Goal: Task Accomplishment & Management: Manage account settings

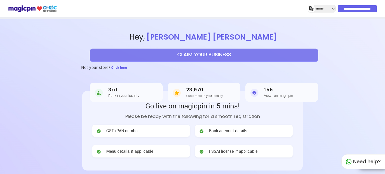
select select "*******"
click at [352, 6] on input "**********" at bounding box center [357, 8] width 39 height 7
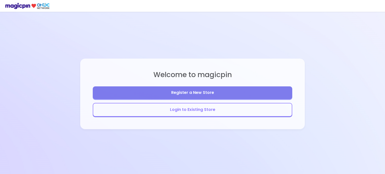
click at [231, 107] on button "Login to Existing Store" at bounding box center [193, 110] width 200 height 14
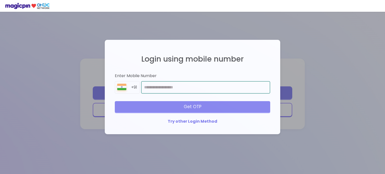
click at [210, 90] on input "number" at bounding box center [205, 87] width 129 height 13
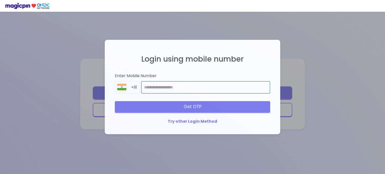
type input "**********"
click at [214, 109] on div "Get OTP" at bounding box center [192, 106] width 155 height 11
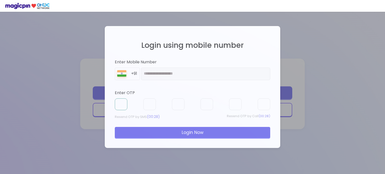
click at [122, 106] on input "text" at bounding box center [121, 105] width 13 height 12
type input "*"
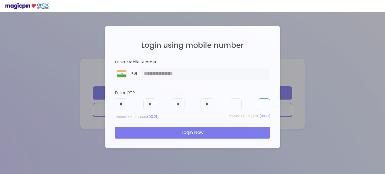
type input "*"
click at [148, 129] on div "Login Now" at bounding box center [192, 132] width 155 height 11
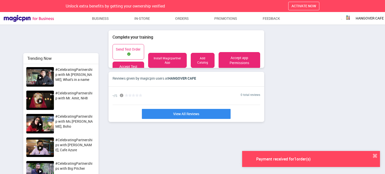
click at [309, 158] on div "Payment received for 1 order(s)" at bounding box center [283, 159] width 91 height 5
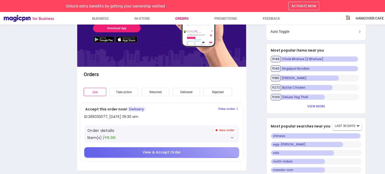
scroll to position [79, 0]
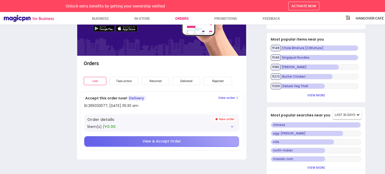
click at [227, 121] on div "Order details" at bounding box center [161, 120] width 149 height 6
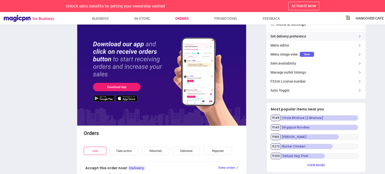
scroll to position [0, 0]
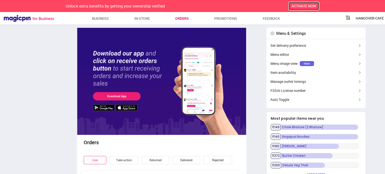
click at [298, 7] on span "ACTIVATE NOW" at bounding box center [304, 6] width 25 height 5
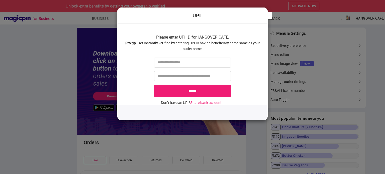
click at [321, 16] on div "UPI Please enter UPI ID for HANGOVER CAFE . Pro tip - Get instantly verified by…" at bounding box center [192, 87] width 385 height 174
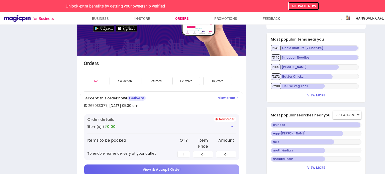
scroll to position [86, 0]
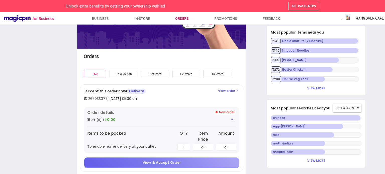
click at [171, 158] on div "View & Accept Order" at bounding box center [161, 163] width 155 height 10
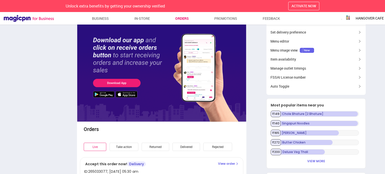
scroll to position [0, 0]
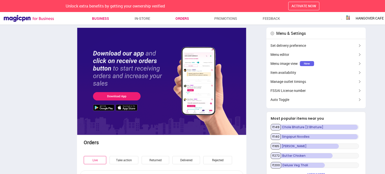
click at [108, 20] on link "Business" at bounding box center [100, 18] width 17 height 9
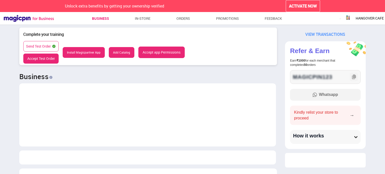
scroll to position [584, 266]
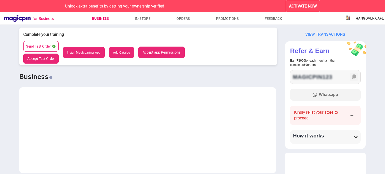
click at [48, 56] on button "Accept Test Order" at bounding box center [40, 59] width 35 height 10
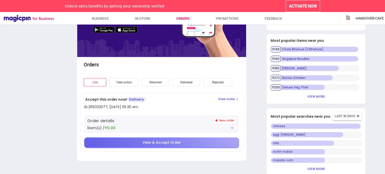
scroll to position [79, 0]
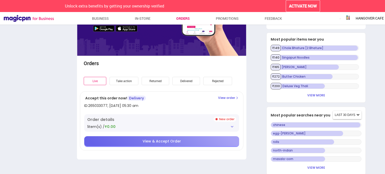
click at [132, 137] on div "View & Accept Order" at bounding box center [161, 141] width 155 height 10
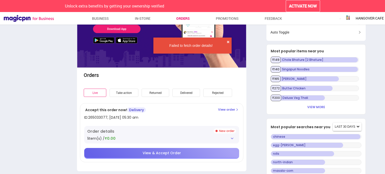
scroll to position [67, 0]
click at [160, 135] on div "Order details 1 item(s) / ₹0.00" at bounding box center [161, 135] width 155 height 18
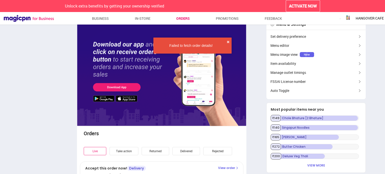
scroll to position [0, 0]
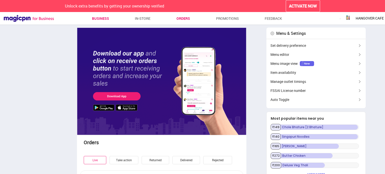
click at [96, 20] on link "Business" at bounding box center [100, 18] width 17 height 9
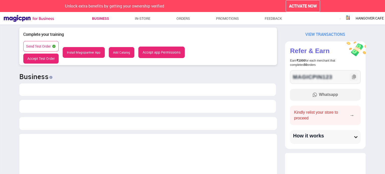
scroll to position [608, 266]
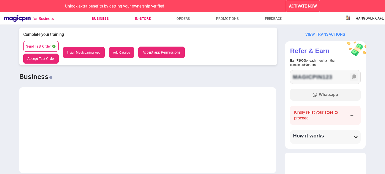
click at [146, 18] on link "In-store" at bounding box center [143, 18] width 16 height 9
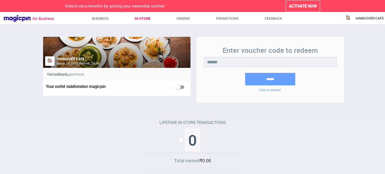
click at [360, 20] on span "HANGOVER CAFE" at bounding box center [370, 18] width 28 height 5
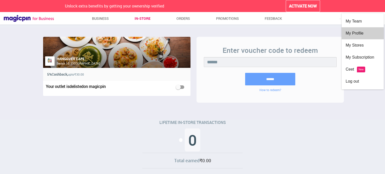
click at [355, 33] on div "My Profile" at bounding box center [363, 33] width 34 height 12
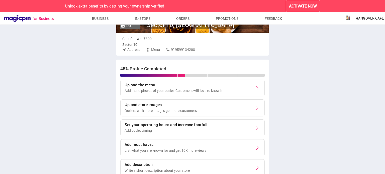
scroll to position [71, 0]
click at [235, 87] on div "Upload the menu Add menu photos of your outlet, Customers will love to know it." at bounding box center [192, 87] width 144 height 17
click at [259, 88] on img at bounding box center [257, 88] width 6 height 6
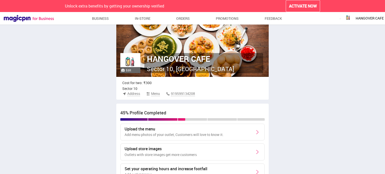
scroll to position [27, 0]
click at [155, 92] on span "Menu" at bounding box center [155, 93] width 9 height 5
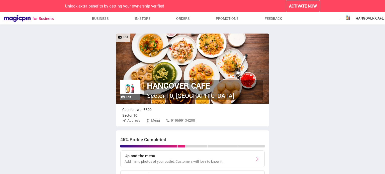
scroll to position [5, 0]
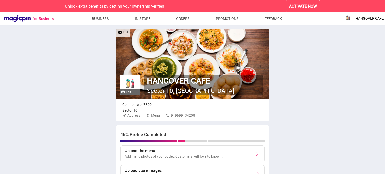
click at [132, 90] on div "Edit" at bounding box center [130, 92] width 20 height 6
click at [125, 34] on label "Edit" at bounding box center [123, 32] width 10 height 4
click at [0, 0] on input "Edit" at bounding box center [0, 0] width 0 height 0
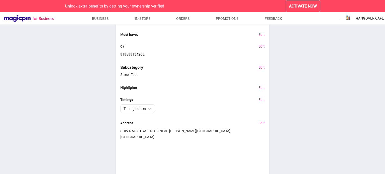
scroll to position [343, 0]
click at [149, 108] on img at bounding box center [150, 109] width 4 height 4
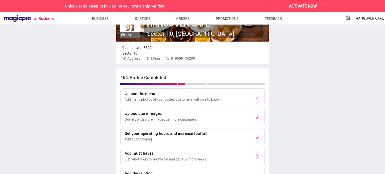
scroll to position [62, 0]
click at [169, 134] on h3 "Set your operating hours and increase footfall" at bounding box center [166, 134] width 83 height 5
click at [255, 137] on img at bounding box center [257, 137] width 6 height 6
click at [257, 97] on img at bounding box center [257, 97] width 6 height 6
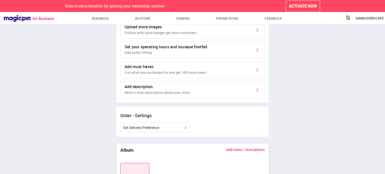
scroll to position [161, 0]
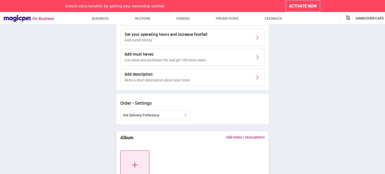
click at [257, 77] on img at bounding box center [257, 77] width 6 height 6
click at [158, 74] on h3 "Add description" at bounding box center [157, 74] width 65 height 5
click at [156, 56] on h3 "Add must haves" at bounding box center [166, 54] width 82 height 5
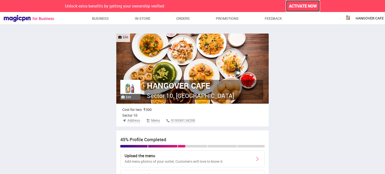
click at [296, 3] on button "ACTIVATE NOW" at bounding box center [303, 6] width 34 height 12
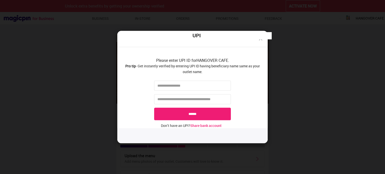
click at [260, 40] on img at bounding box center [261, 39] width 6 height 6
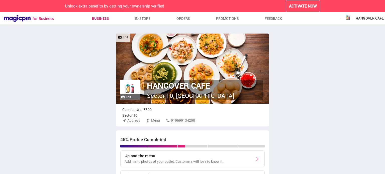
click at [99, 23] on link "Business" at bounding box center [100, 18] width 17 height 9
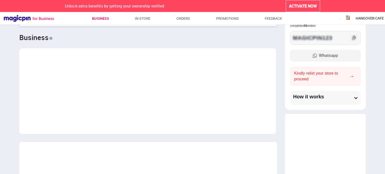
scroll to position [45, 0]
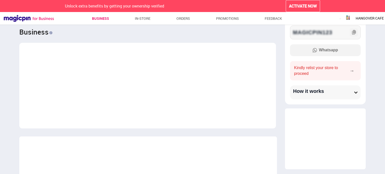
click at [351, 69] on div "→" at bounding box center [353, 70] width 7 height 7
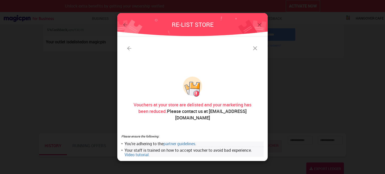
click at [254, 50] on img at bounding box center [255, 48] width 7 height 7
click at [260, 27] on img at bounding box center [259, 25] width 6 height 6
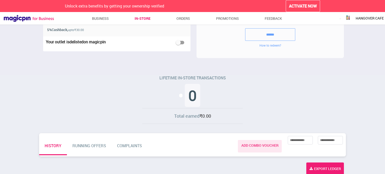
scroll to position [0, 0]
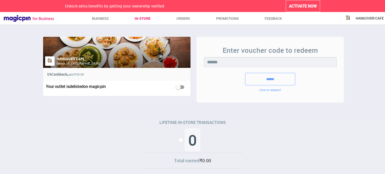
click at [277, 77] on input "******" at bounding box center [270, 79] width 50 height 13
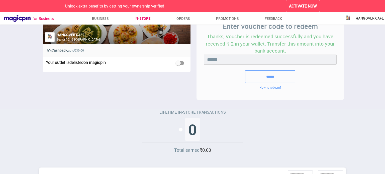
scroll to position [25, 0]
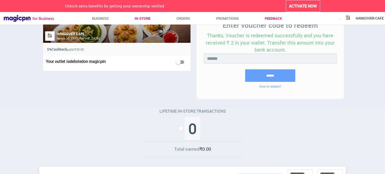
click at [279, 18] on link "Feedback" at bounding box center [273, 18] width 17 height 9
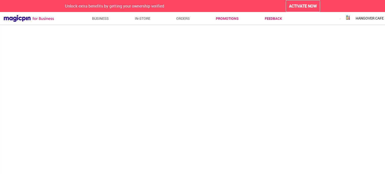
click at [235, 19] on link "Promotions" at bounding box center [227, 18] width 23 height 9
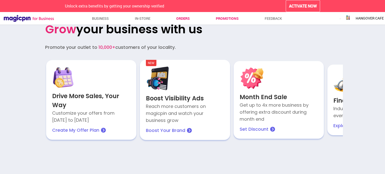
click at [188, 19] on link "Orders" at bounding box center [183, 18] width 14 height 9
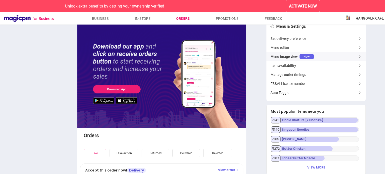
click at [286, 55] on span "Menu image view" at bounding box center [284, 56] width 27 height 5
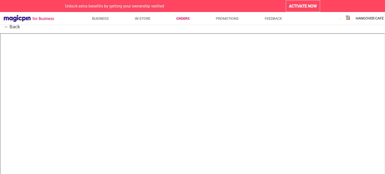
click at [19, 27] on button "← Back" at bounding box center [12, 27] width 16 height 7
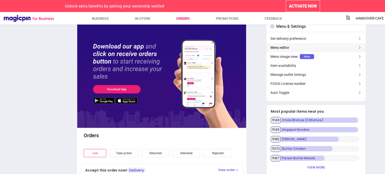
click at [273, 49] on div "Menu editor" at bounding box center [316, 47] width 99 height 9
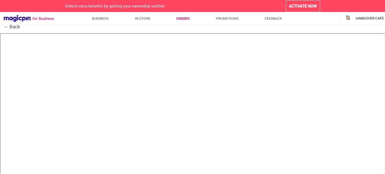
scroll to position [0, 0]
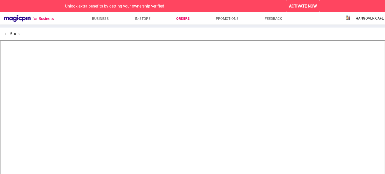
click at [10, 36] on button "← Back" at bounding box center [12, 34] width 16 height 7
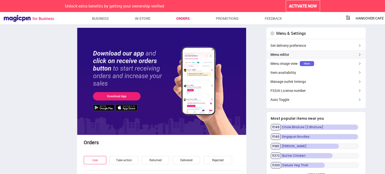
click at [280, 53] on div "Menu editor" at bounding box center [316, 54] width 99 height 9
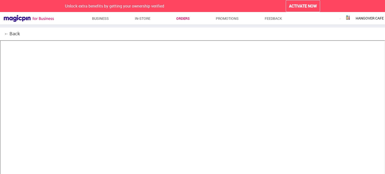
click at [82, 32] on div "← Back" at bounding box center [192, 34] width 385 height 13
click at [16, 32] on button "← Back" at bounding box center [12, 34] width 16 height 7
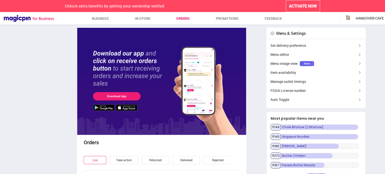
click at [361, 16] on span "HANGOVER CAFE" at bounding box center [370, 18] width 28 height 5
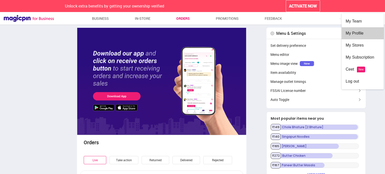
click at [354, 28] on div "My Profile" at bounding box center [363, 33] width 34 height 12
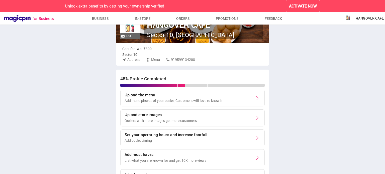
scroll to position [61, 0]
click at [179, 102] on p "Add menu photos of your outlet, Customers will love to know it." at bounding box center [174, 100] width 99 height 5
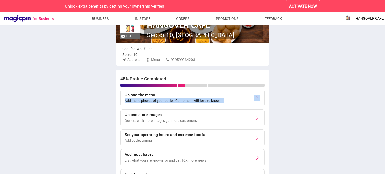
click at [179, 102] on p "Add menu photos of your outlet, Customers will love to know it." at bounding box center [174, 100] width 99 height 5
click at [226, 101] on div "Upload the menu Add menu photos of your outlet, Customers will love to know it." at bounding box center [192, 98] width 144 height 17
click at [156, 61] on span "Menu" at bounding box center [155, 59] width 9 height 5
click at [135, 58] on span "Address" at bounding box center [133, 59] width 13 height 5
click at [183, 58] on span "919599134208" at bounding box center [183, 59] width 24 height 5
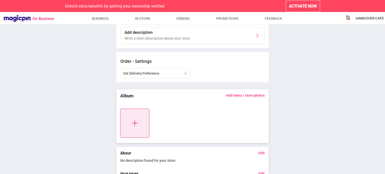
scroll to position [204, 0]
click at [176, 75] on div "Set Delivery Preference" at bounding box center [155, 73] width 70 height 10
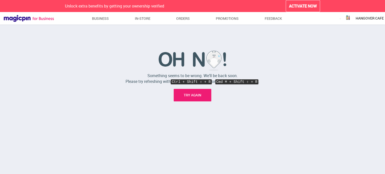
scroll to position [7, 0]
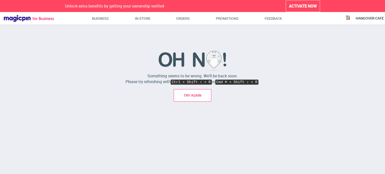
click at [206, 98] on link "TRY AGAIN" at bounding box center [193, 95] width 38 height 13
